Goal: Transaction & Acquisition: Purchase product/service

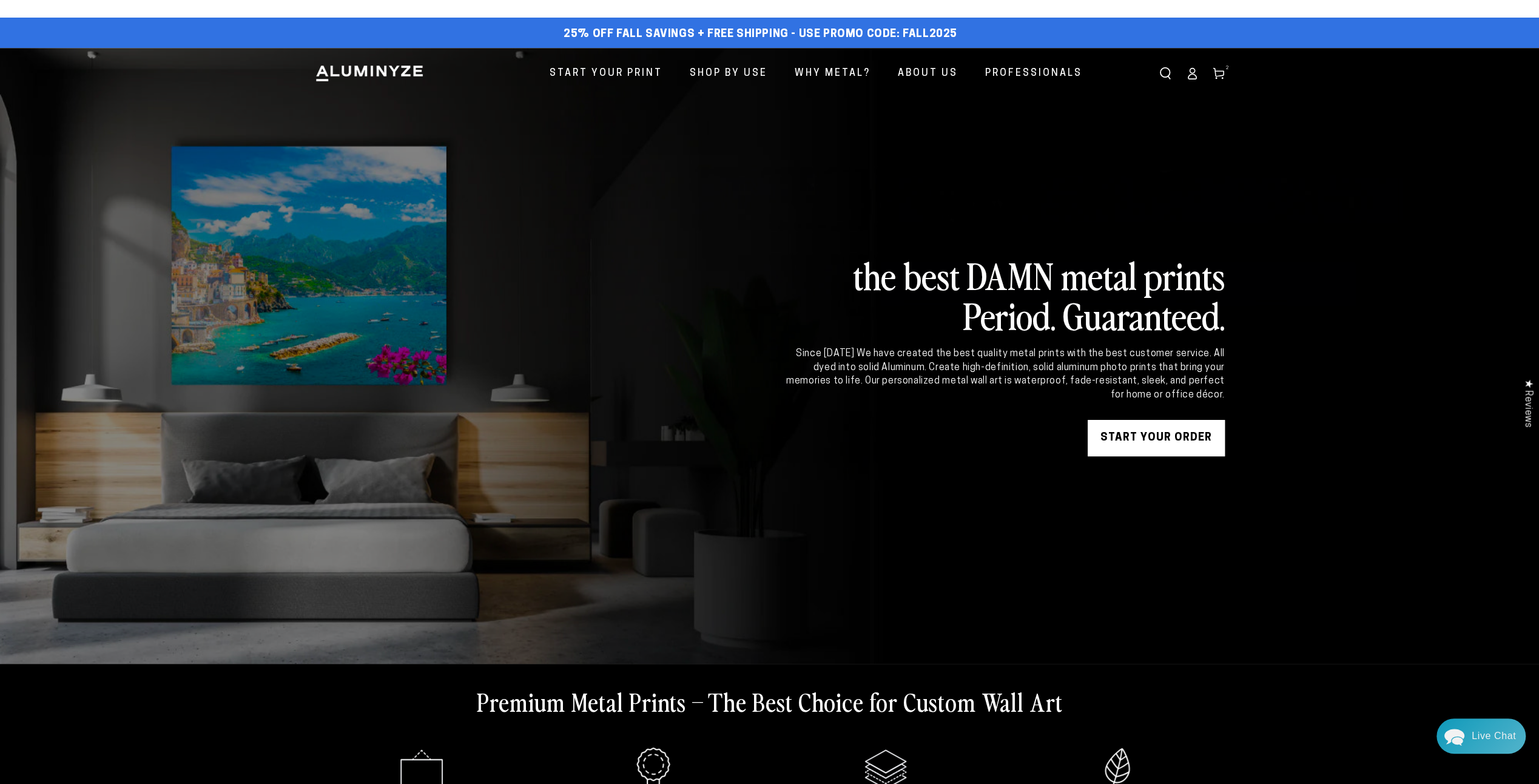
click at [1189, 432] on link "START YOUR Order" at bounding box center [1156, 438] width 137 height 37
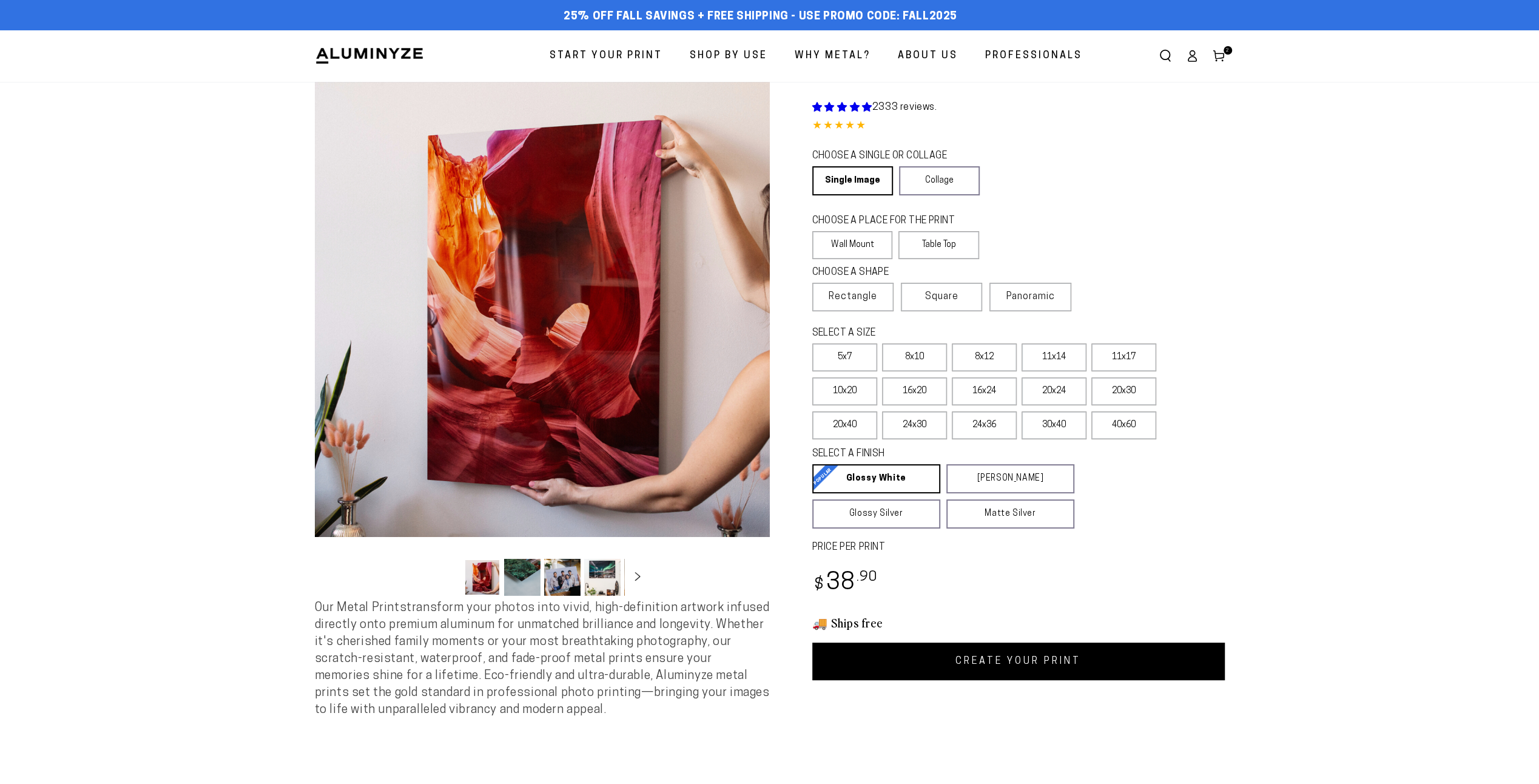
select select "**********"
click at [1066, 300] on label "Panoramic" at bounding box center [1029, 297] width 82 height 28
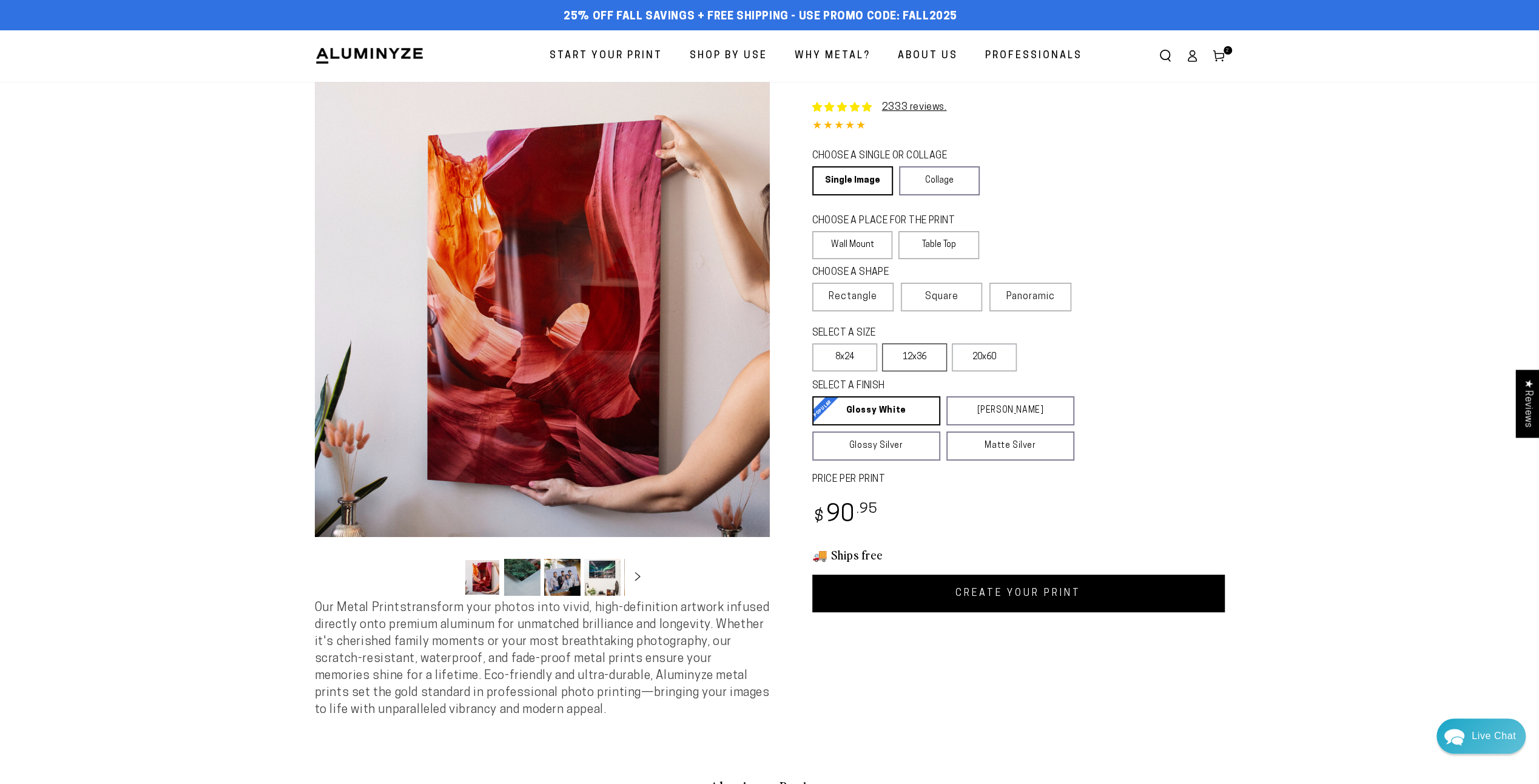
click at [907, 367] on label "12x36" at bounding box center [914, 357] width 65 height 28
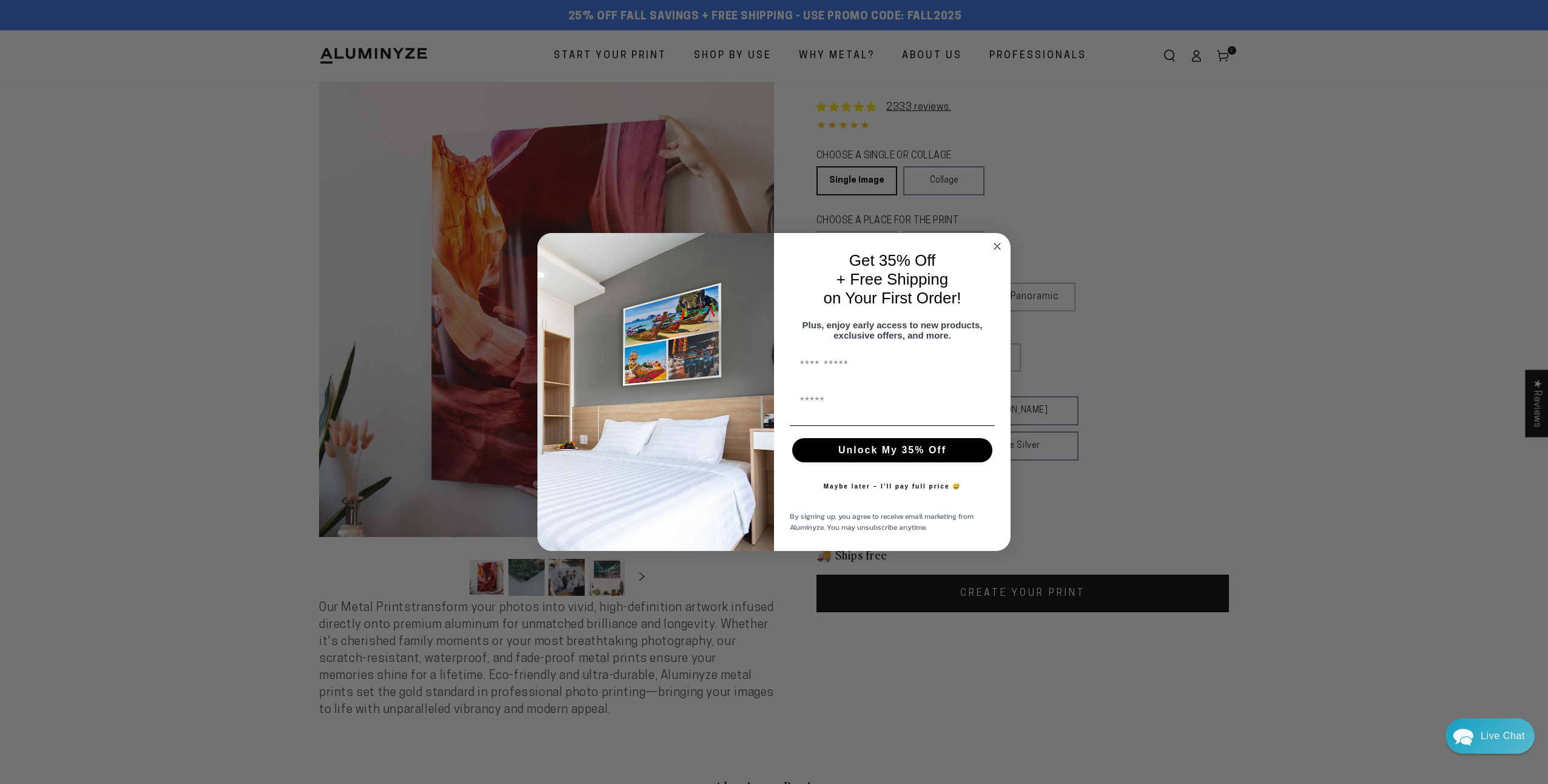
click at [998, 243] on circle "Close dialog" at bounding box center [997, 246] width 14 height 14
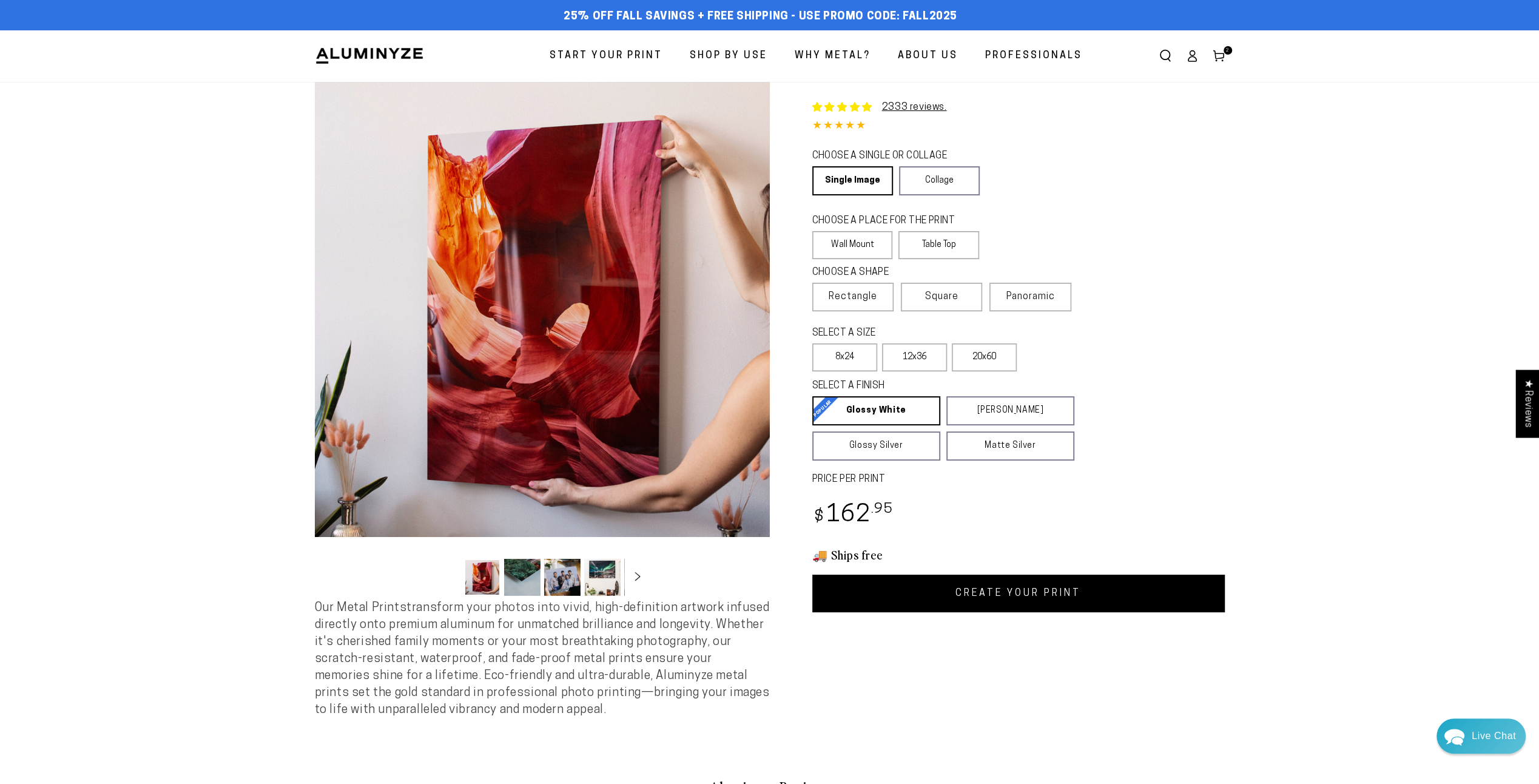
click at [980, 601] on link "CREATE YOUR PRINT" at bounding box center [1018, 593] width 412 height 37
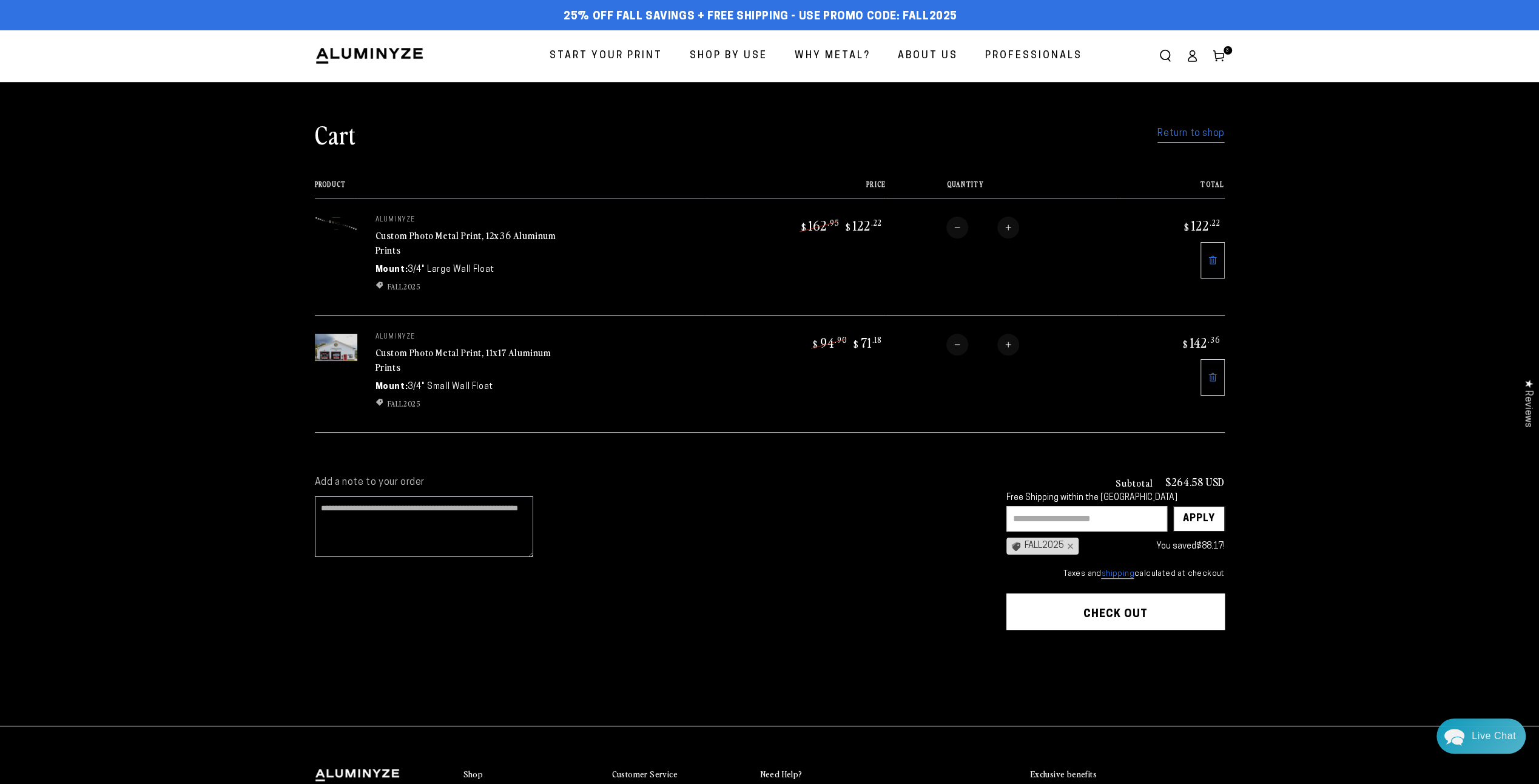
click at [1080, 510] on input "text" at bounding box center [1086, 518] width 161 height 25
type input "*******"
click at [1199, 515] on div "Apply" at bounding box center [1199, 518] width 32 height 24
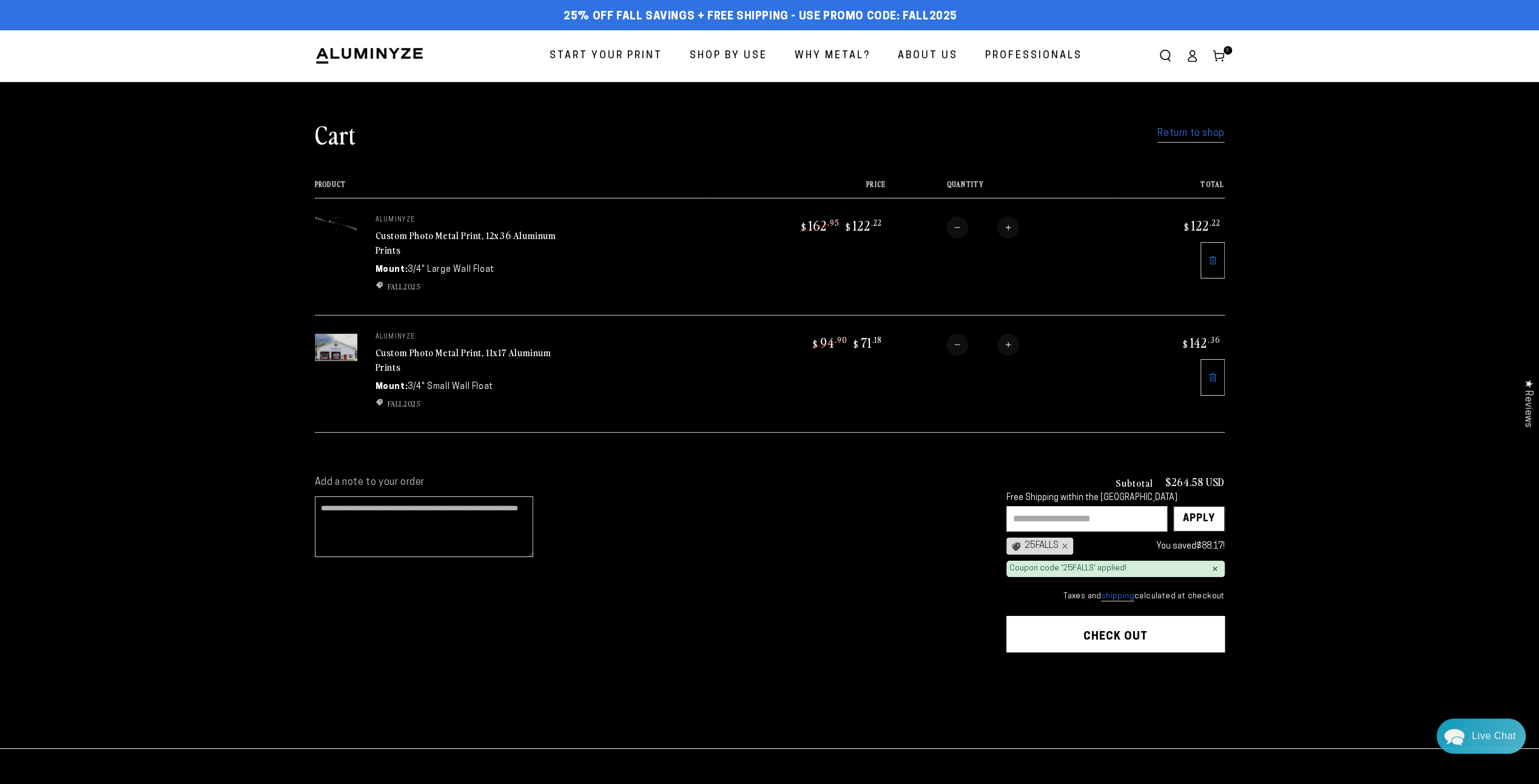
click at [328, 349] on img at bounding box center [336, 347] width 43 height 27
click at [1211, 373] on icon at bounding box center [1212, 377] width 10 height 10
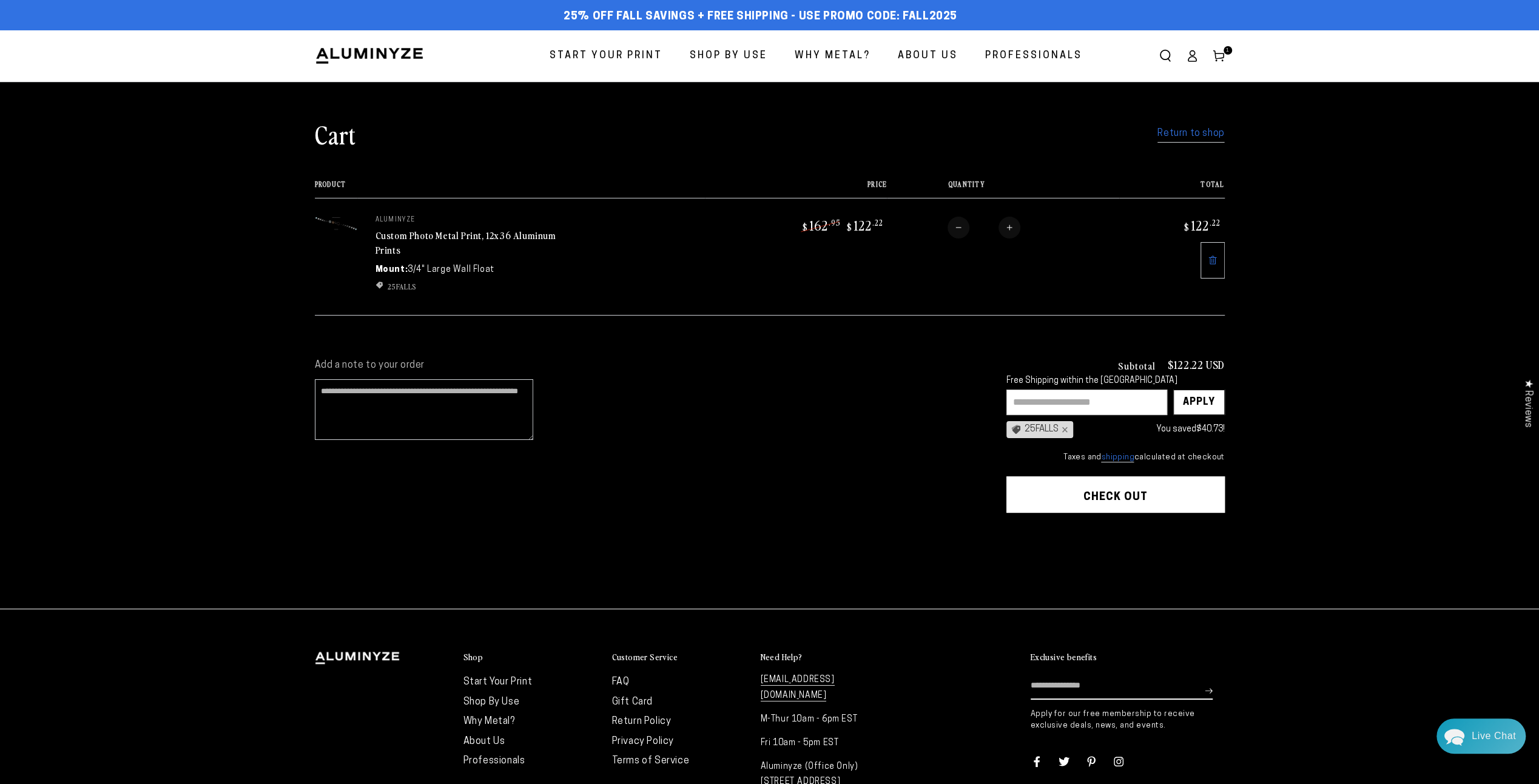
click at [1177, 494] on button "Check out" at bounding box center [1116, 494] width 218 height 37
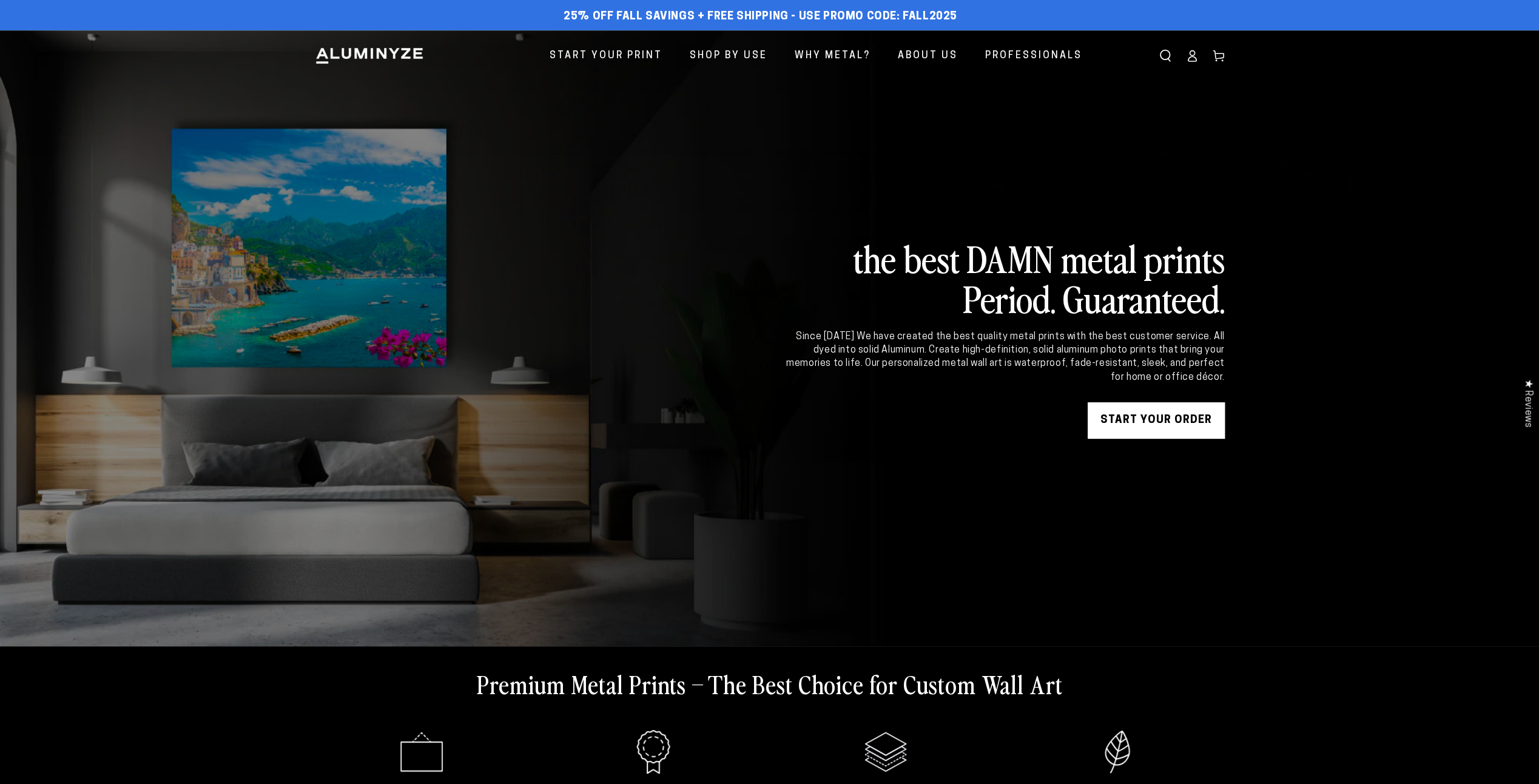
click at [1175, 426] on link "START YOUR Order" at bounding box center [1156, 420] width 137 height 37
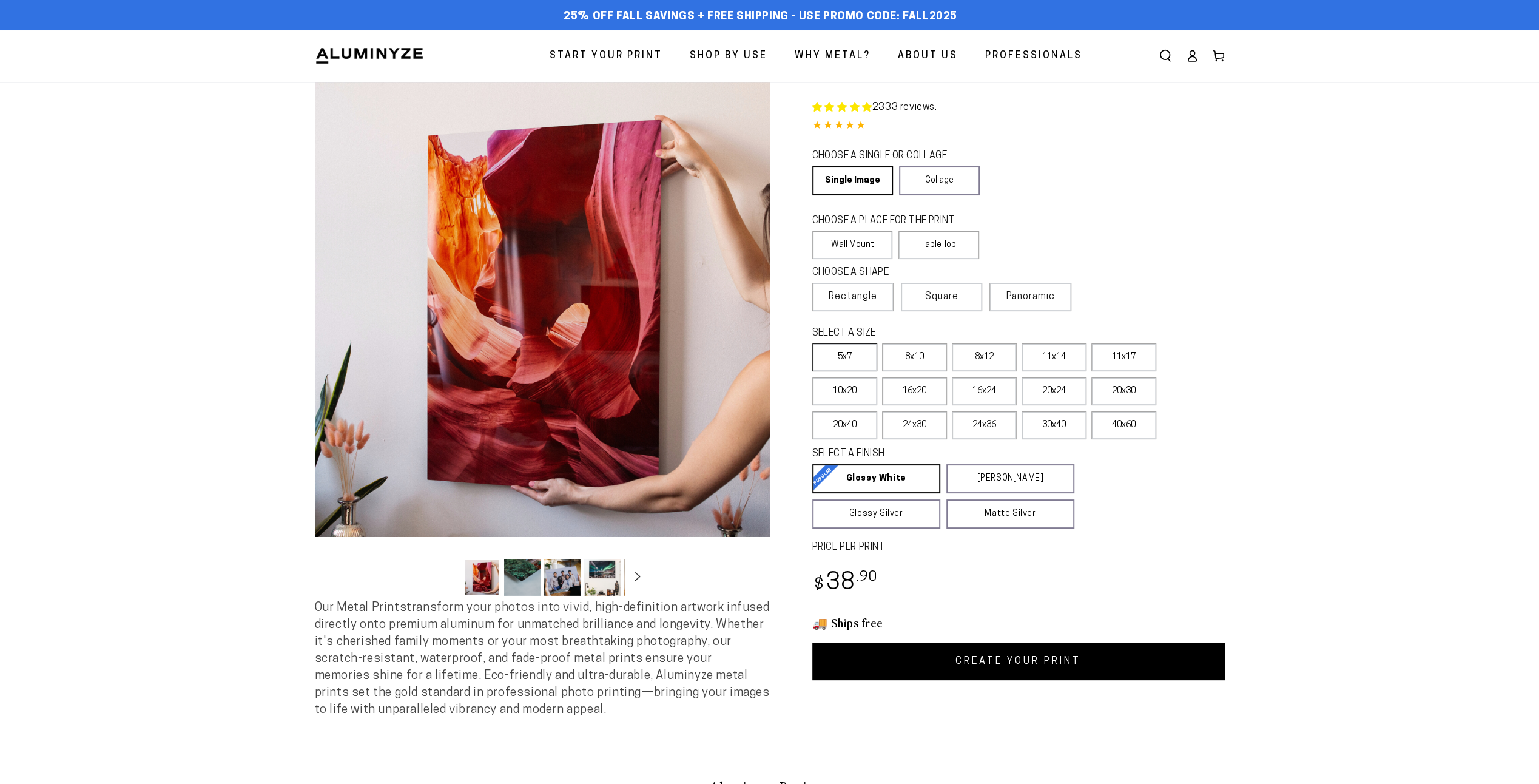
select select "**********"
click at [849, 393] on label "10x20" at bounding box center [845, 391] width 65 height 28
click at [973, 662] on link "CREATE YOUR PRINT" at bounding box center [1018, 661] width 412 height 37
